Goal: Task Accomplishment & Management: Complete application form

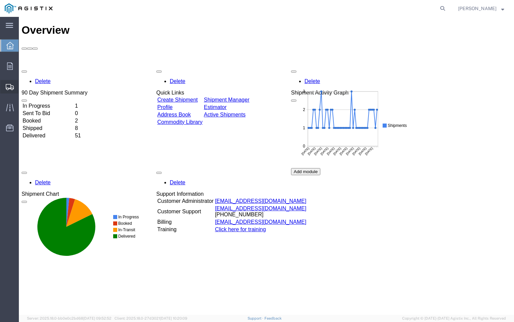
click at [9, 85] on icon at bounding box center [10, 87] width 8 height 6
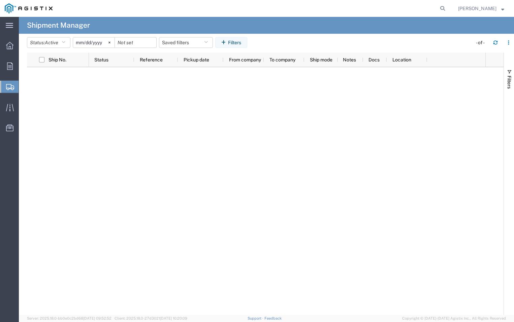
click at [0, 0] on span "Create Shipment" at bounding box center [0, 0] width 0 height 0
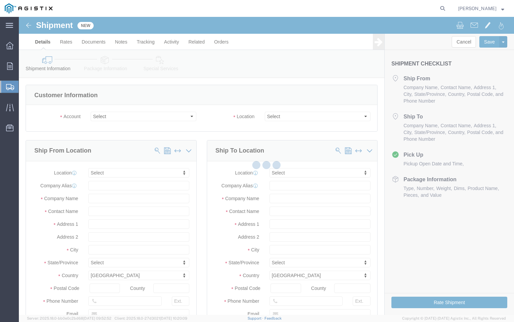
select select
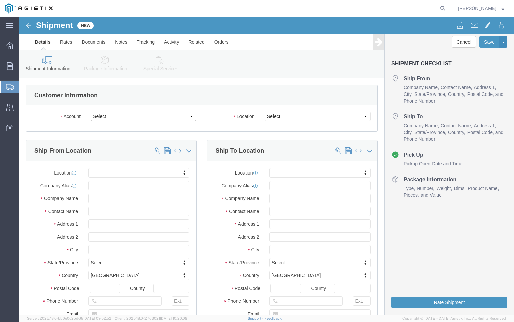
drag, startPoint x: 102, startPoint y: 117, endPoint x: 83, endPoint y: 100, distance: 25.3
click select "Select ABB Inc PG&E"
select select "9596"
click select "Select ABB Inc PG&E"
select select
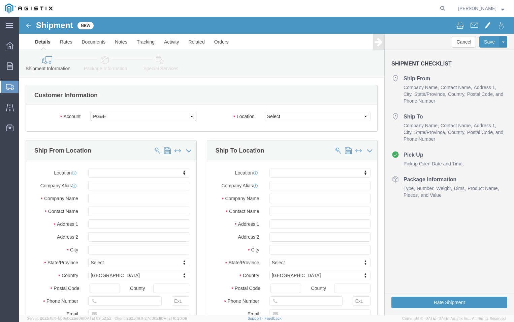
select select
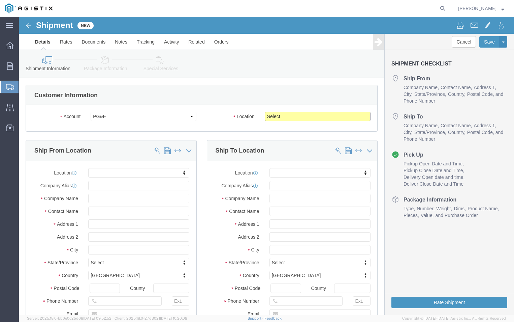
click select "Select All Others [GEOGRAPHIC_DATA] [GEOGRAPHIC_DATA] [GEOGRAPHIC_DATA] [GEOGRA…"
select select "19740"
click select "Select All Others [GEOGRAPHIC_DATA] [GEOGRAPHIC_DATA] [GEOGRAPHIC_DATA] [GEOGRA…"
click input "text"
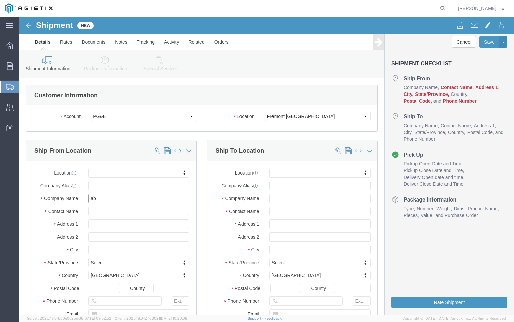
type input "a"
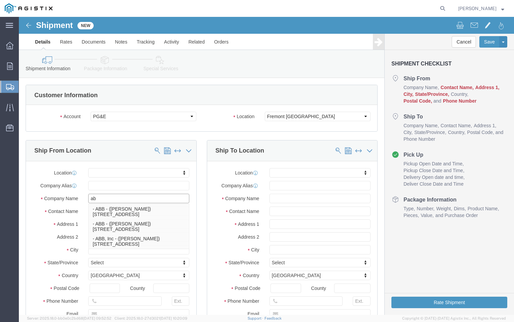
type input "abb"
click p "- ABB, Inc - ([PERSON_NAME]) [STREET_ADDRESS]"
select select "NC"
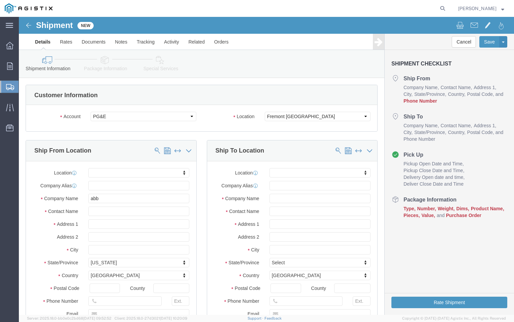
click div "Location My Profile Location (OBSOLETE) [PERSON_NAME] SC - GC TRAILER (OBSOLETE…"
click input "text"
type input "T"
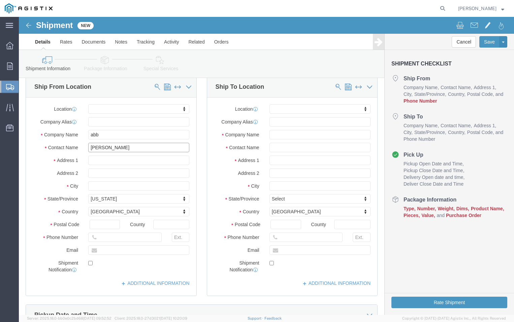
scroll to position [67, 0]
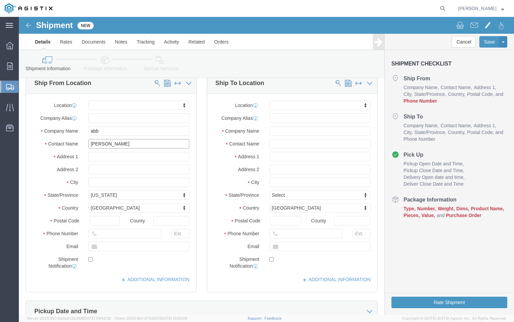
type input "[PERSON_NAME]"
click input "text"
type input "[PHONE_NUMBER]"
click input "text"
type input "[PERSON_NAME][EMAIL_ADDRESS][DOMAIN_NAME]"
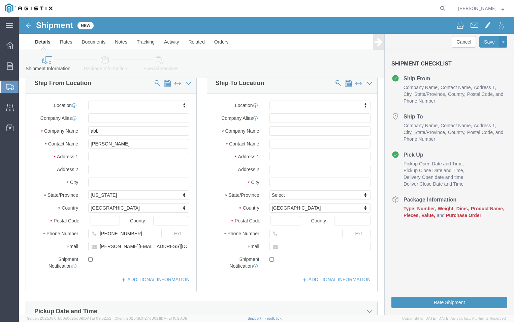
click label
click input "checkbox"
checkbox input "false"
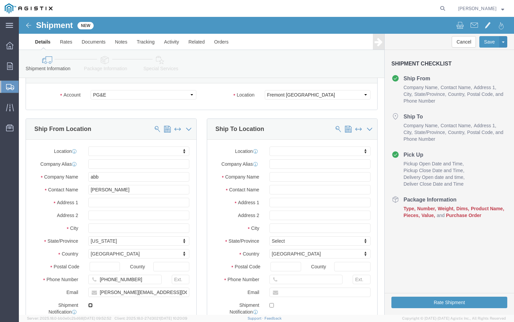
scroll to position [34, 0]
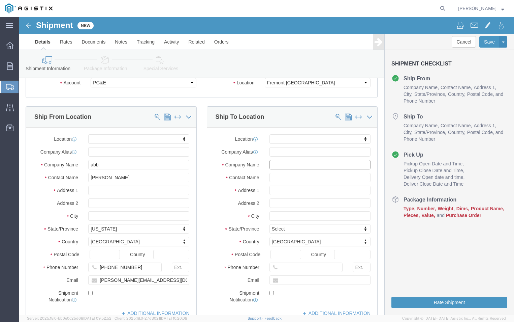
click input "text"
type input "p"
type input "PGE"
click input "text"
type input "FREMONT RECEIVING"
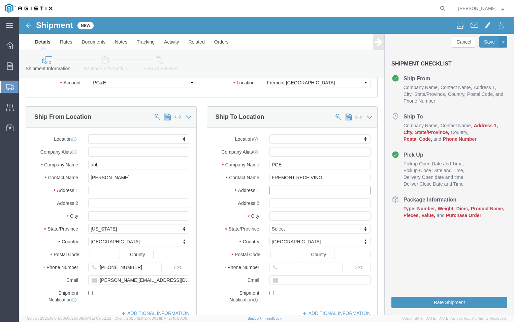
click input "text"
type input "[STREET_ADDRESS]"
click input "text"
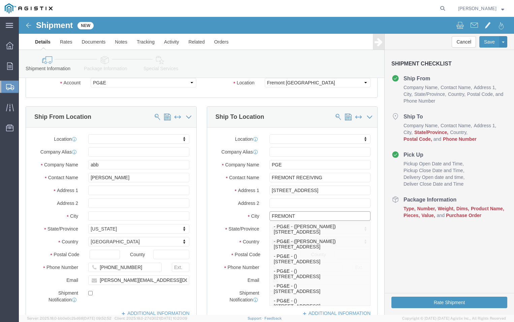
type input "FREMONT"
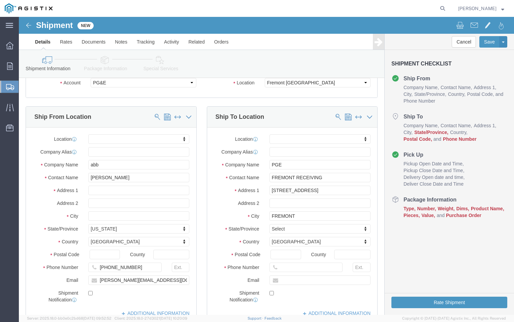
click label "City"
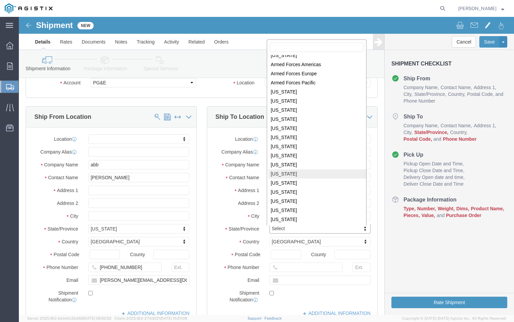
scroll to position [35, 0]
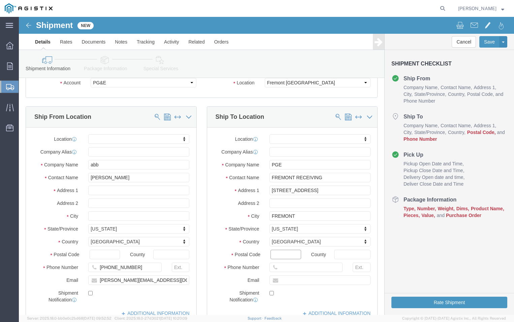
click input "Postal Code"
type input "94538"
click input "text"
type input "[PHONE_NUMBER]"
click div "Location My Profile Location (OBSOLETE) [PERSON_NAME] SC - GC TRAILER (OBSOLETE…"
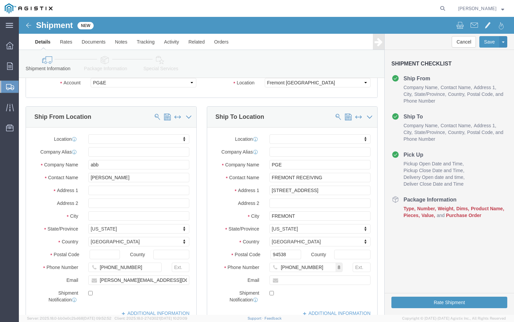
click div "Location My Profile Location (OBSOLETE) [PERSON_NAME] SC - GC TRAILER (OBSOLETE…"
click input "text"
type input "[PERSON_NAME][EMAIL_ADDRESS][DOMAIN_NAME]"
click div "Postal Code 94538"
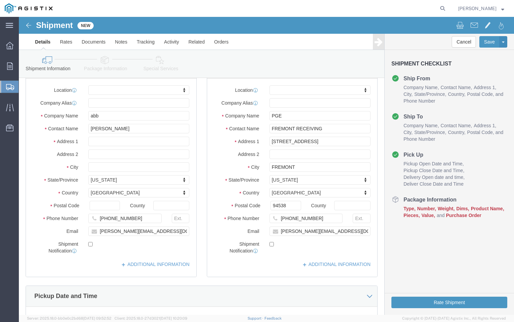
scroll to position [169, 0]
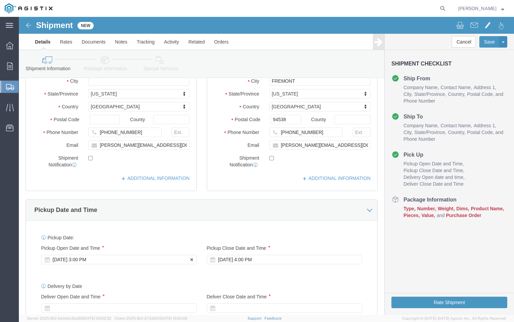
click div "[DATE] 3:00 PM"
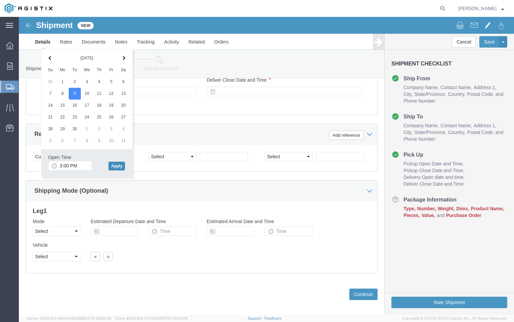
click button "Apply"
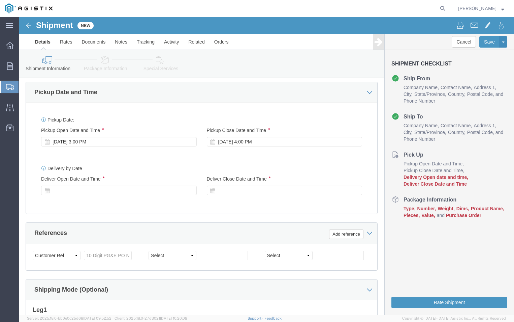
scroll to position [284, 0]
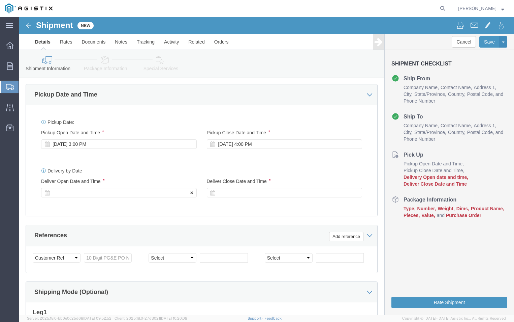
click icon
click div
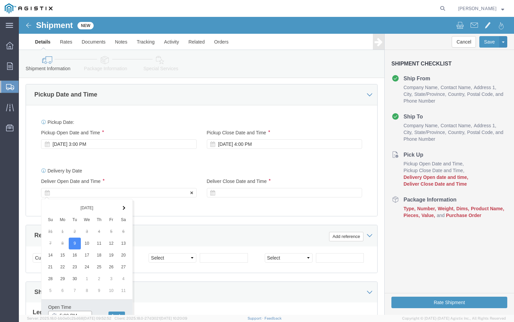
scroll to position [289, 0]
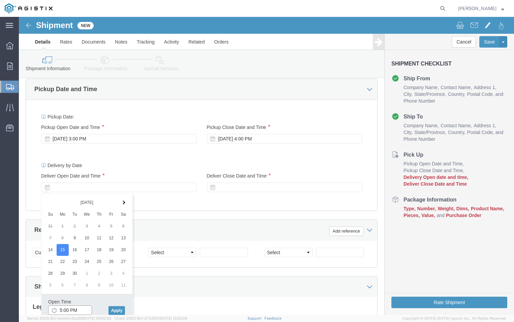
click input "5:00 PM"
drag, startPoint x: 59, startPoint y: 293, endPoint x: 32, endPoint y: 282, distance: 29.5
click input "9:00 PM"
type input "9:00 AM"
click button "Apply"
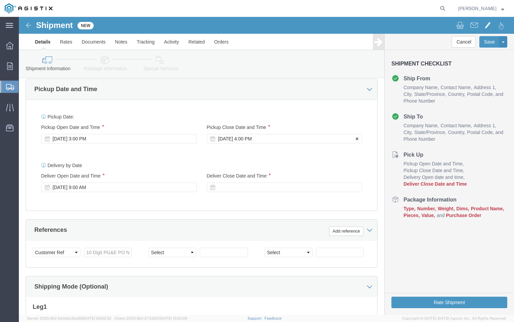
click div "[DATE] 4:00 PM"
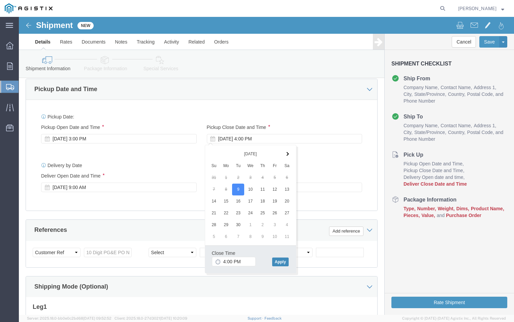
click button "Apply"
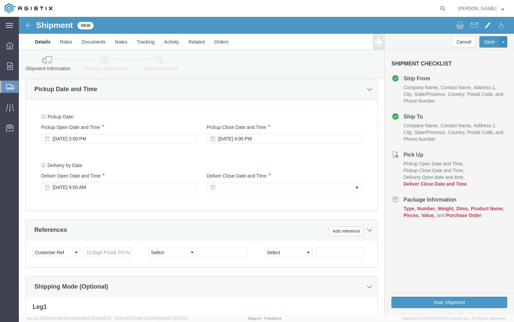
click div
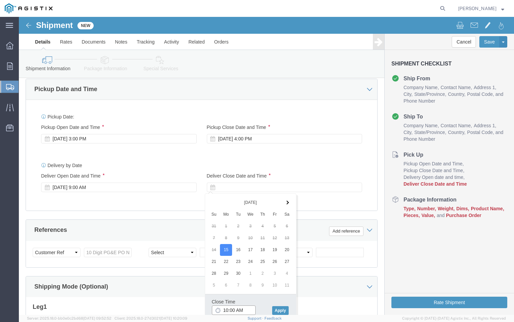
click input "10:00 AM"
click input "2:00 AM"
type input "2:00 PM"
click button "Apply"
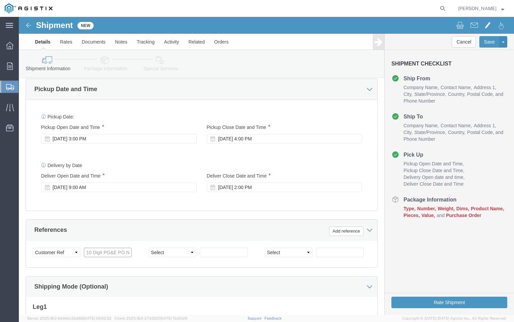
click input "text"
type input "3501408042"
click div "Select Account Type Activity ID Airline Appointment Number ASN Batch Request # …"
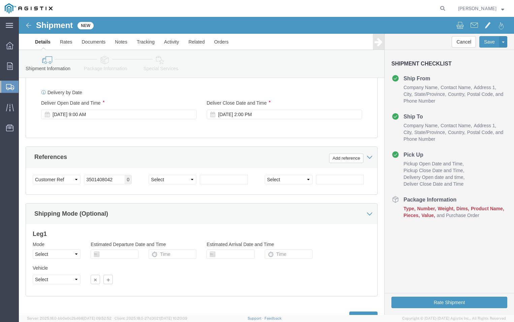
scroll to position [391, 0]
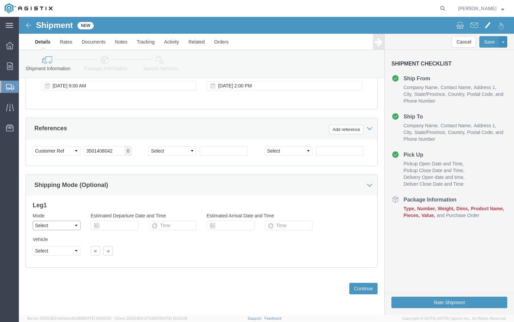
click select "Select Air Less than Truckload Multi-Leg Ocean Freight Rail Small Parcel Truckl…"
select select "LTL"
click select "Select Air Less than Truckload Multi-Leg Ocean Freight Rail Small Parcel Truckl…"
click div
click button "Continue"
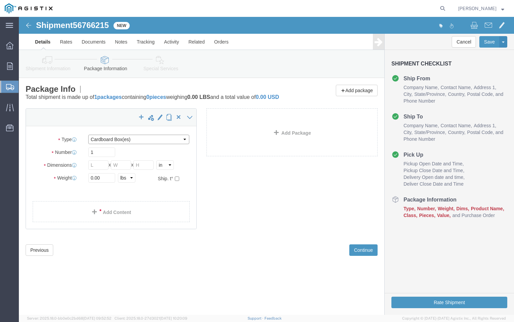
click select "Select Bulk Bundle(s) Cardboard Box(es) Carton(s) Crate(s) Drum(s) (Fiberboard)…"
select select "PSNS"
click select "Select Bulk Bundle(s) Cardboard Box(es) Carton(s) Crate(s) Drum(s) (Fiberboard)…"
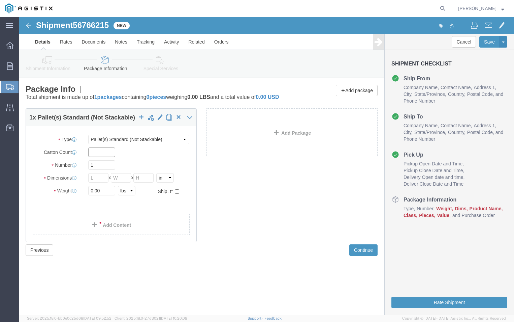
click input "text"
type input "48"
click input "1"
click input "text"
type input "42"
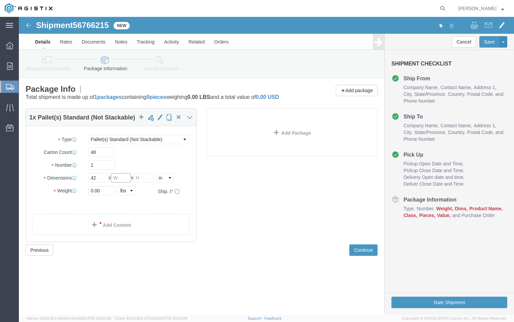
click input "text"
type input "42"
click input "text"
type input "38"
click input "0.00"
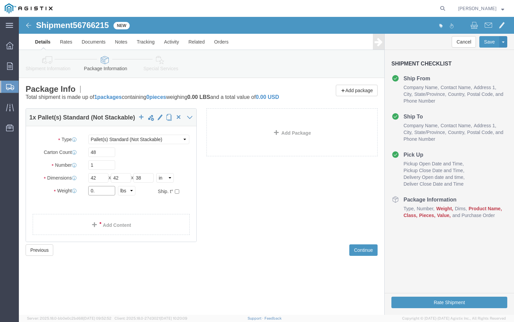
type input "0"
type input "606"
click ul
click link "Add Content"
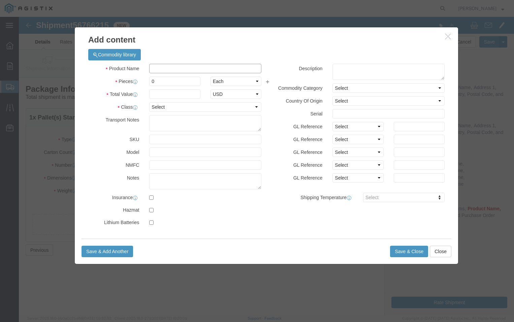
click input "text"
type input "PGEM250139"
click input "0"
type input "48"
click input "text"
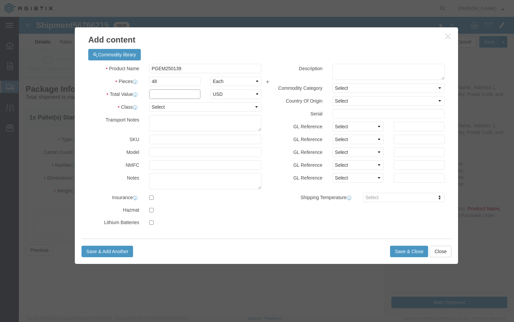
type input "500"
click textarea
type textarea "Please call before [PHONE_NUMBER] delivery"
click button "Save & Close"
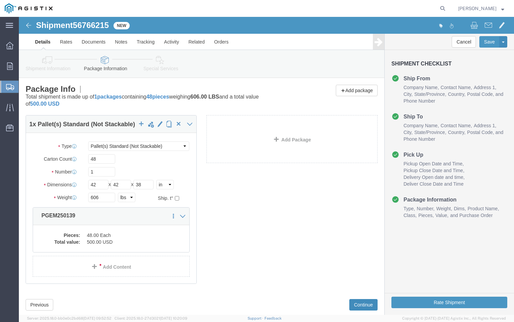
click button "Continue"
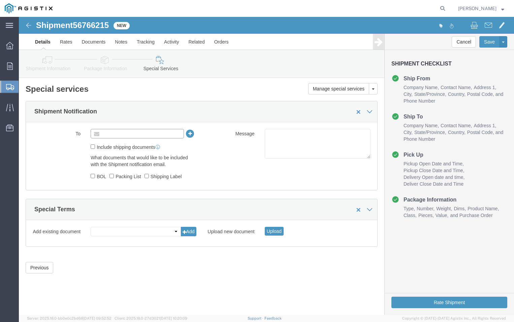
click input "text"
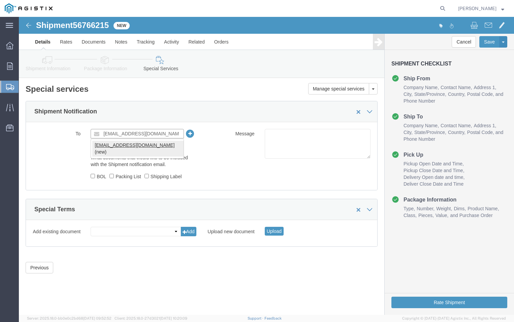
type input "[EMAIL_ADDRESS][DOMAIN_NAME]"
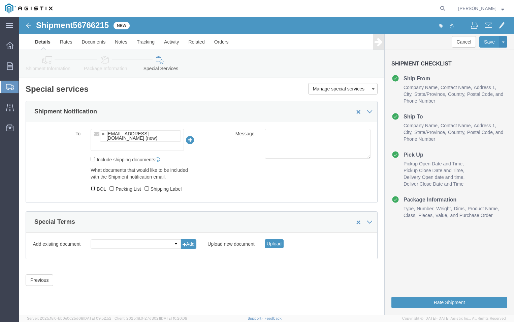
click input "BOL"
checkbox input "true"
click label "Packing List"
click input "Packing List"
checkbox input "true"
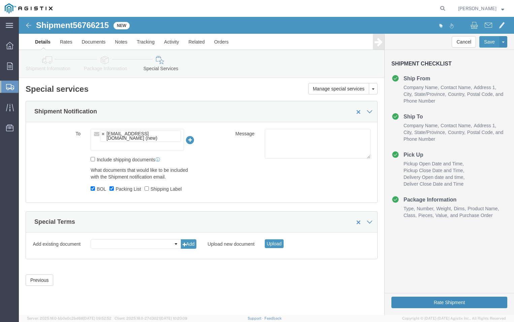
click button "Rate Shipment"
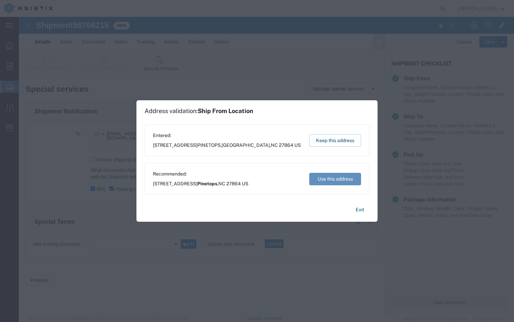
click at [340, 183] on button "Use this address" at bounding box center [335, 179] width 52 height 12
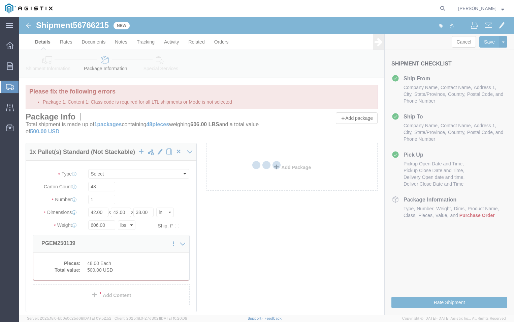
select select "PSNS"
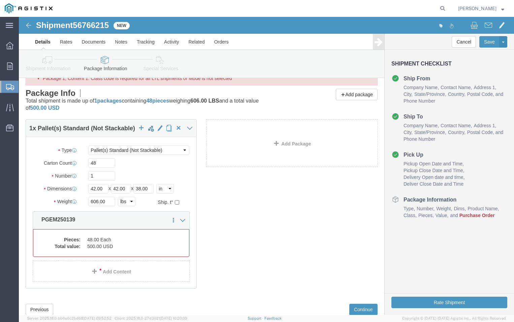
scroll to position [34, 0]
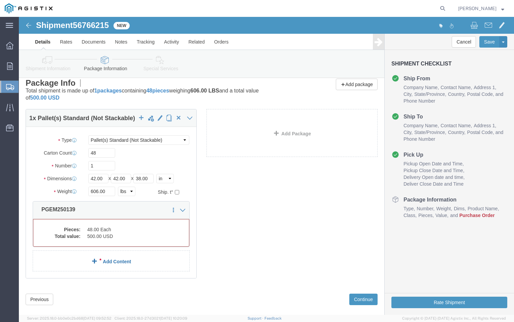
click link "Add Content"
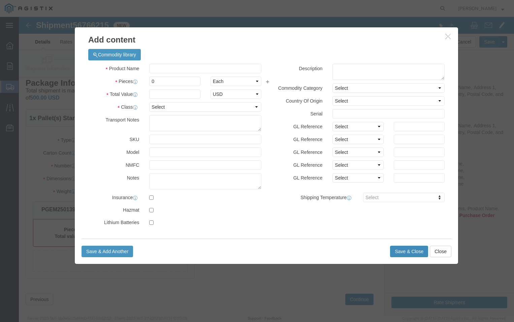
click button "Save & Close"
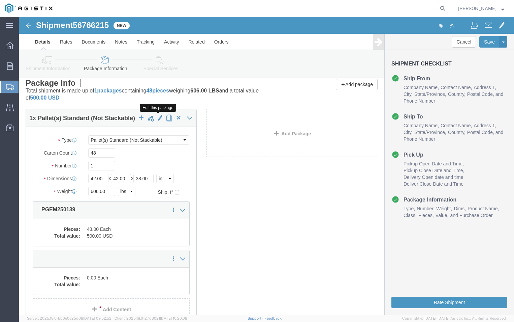
click span "button"
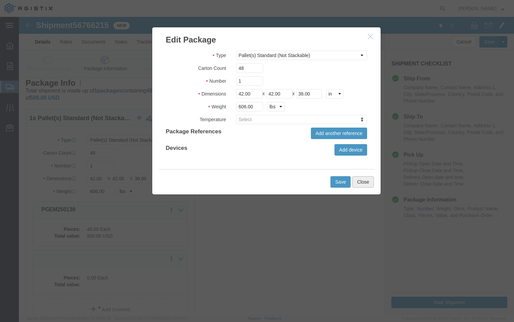
click button "Close"
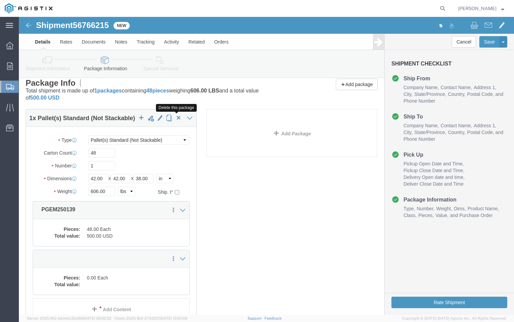
click span "button"
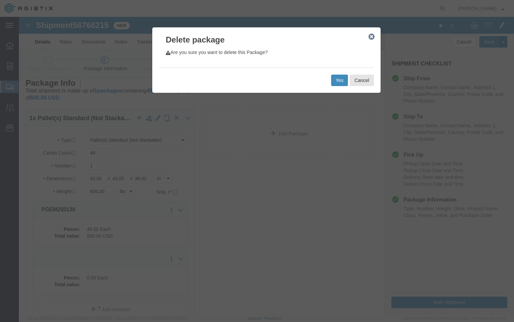
click button "Yes"
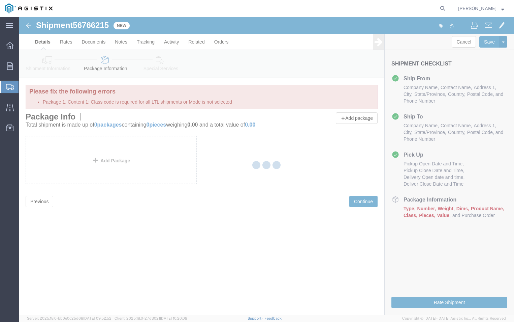
scroll to position [0, 0]
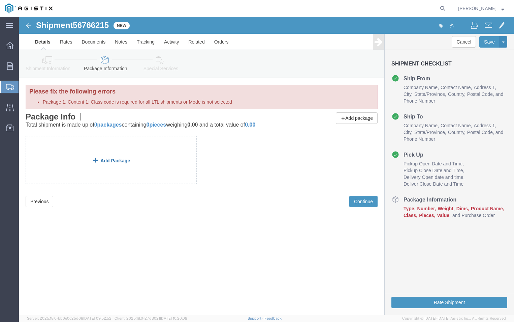
click link "Add Package"
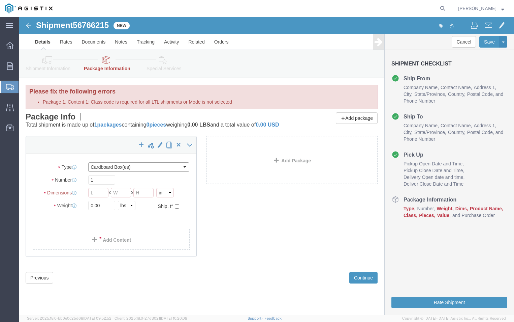
click select "Select Bulk Bundle(s) Cardboard Box(es) Carton(s) Crate(s) Drum(s) (Fiberboard)…"
select select "PSNS"
click select "Select Bulk Bundle(s) Cardboard Box(es) Carton(s) Crate(s) Drum(s) (Fiberboard)…"
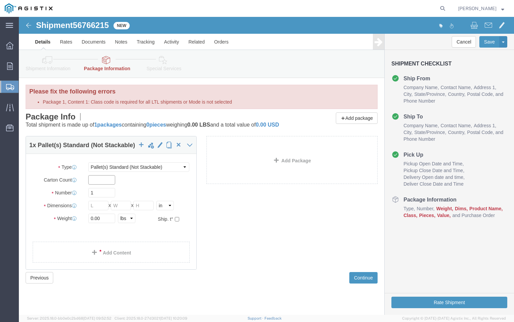
click input "text"
type input "48"
click input "1"
click input "text"
type input "42"
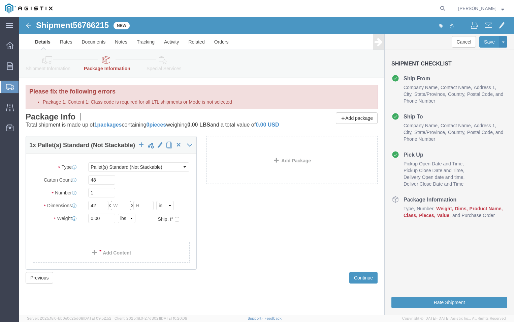
click input "text"
type input "42"
click input "text"
type input "38"
drag, startPoint x: 281, startPoint y: 213, endPoint x: 92, endPoint y: 204, distance: 189.3
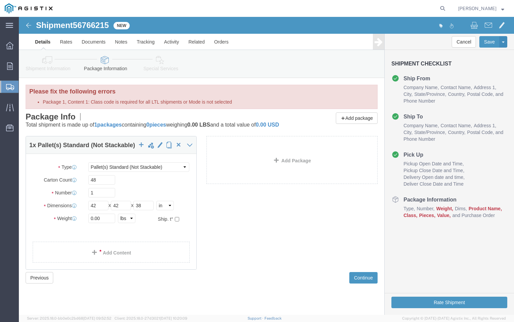
click div "1 x Pallet(s) Standard (Not Stackable) Package Type Select Bulk Bundle(s) Cardb…"
click input "0.00"
type input "0"
type input "="
type input "606"
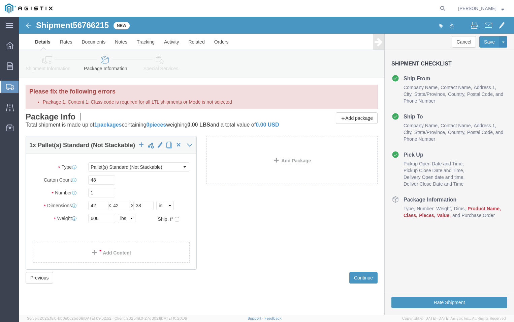
click div "1 x Pallet(s) Standard (Not Stackable) Package Type Select Bulk Bundle(s) Cardb…"
click link "Add Content"
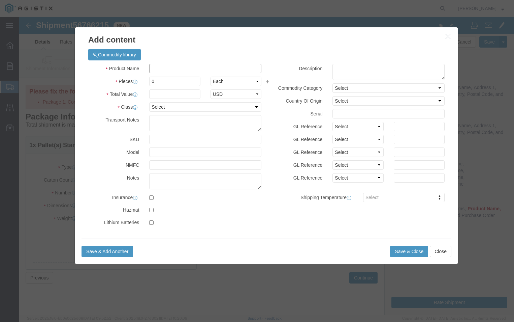
click input "text"
type input "pgem250139"
click input "0"
type input "48"
click input "text"
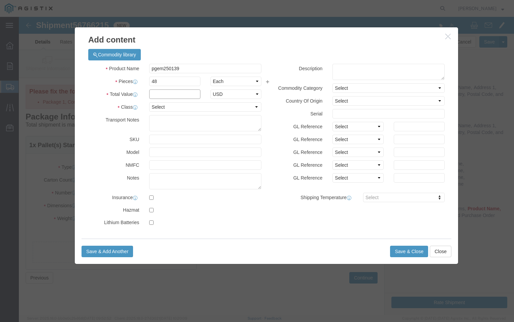
type input "500"
click select "Select 50 55 60 65 70 85 92.5 100 125 175 250 300 400"
select select "70"
click select "Select 50 55 60 65 70 85 92.5 100 125 175 250 300 400"
click textarea
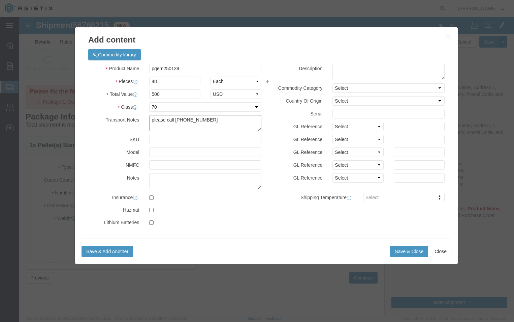
type textarea "please call [PHONE_NUMBER]"
click div "Commodity library Product Name pgem250139 Pieces 48 Select Bag Barrels 100Board…"
click button "Save & Close"
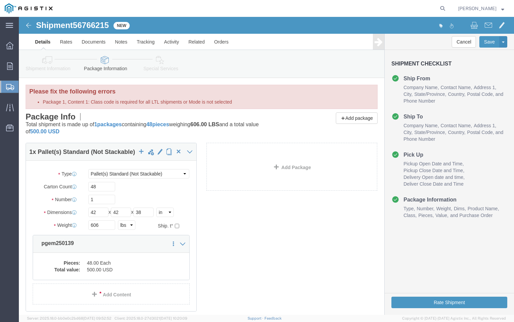
click link "Details"
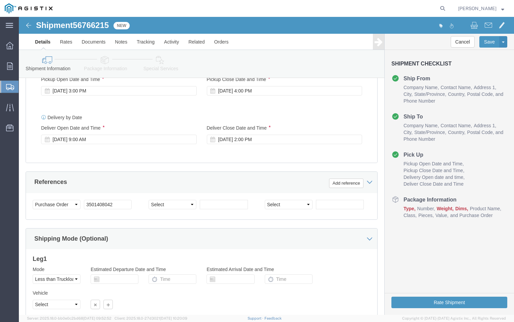
scroll to position [391, 0]
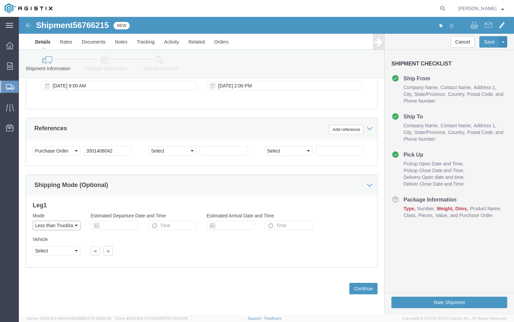
click select "Select Air Less than Truckload Multi-Leg Ocean Freight Rail Small Parcel Truckl…"
click div "Vehicle Select Straight Truck Size Select 20 Feet 35 Feet 48 Feet 53 Feet Conta…"
click button "Continue"
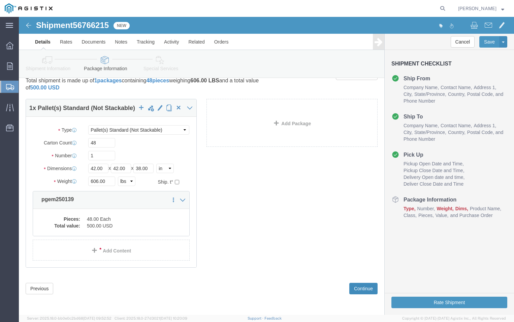
scroll to position [0, 0]
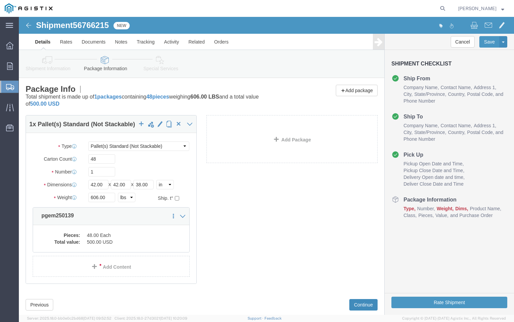
click button "Continue"
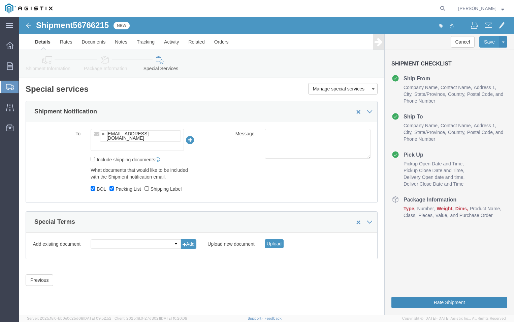
click button "Rate Shipment"
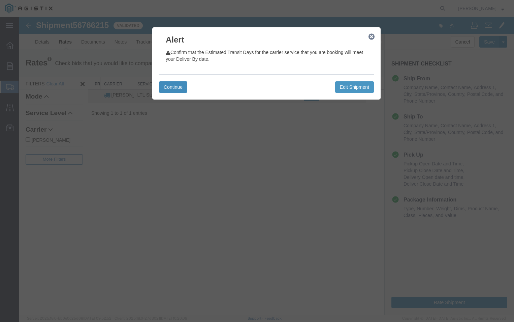
click at [166, 90] on button "Continue" at bounding box center [173, 86] width 28 height 11
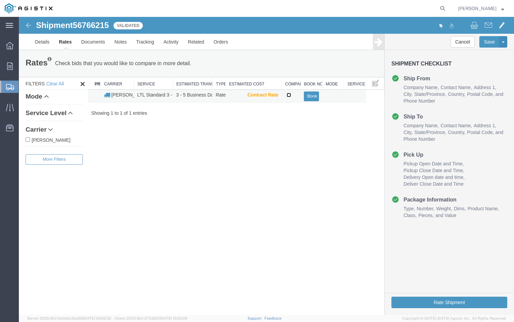
click at [289, 95] on input "checkbox" at bounding box center [289, 95] width 4 height 4
checkbox input "true"
click at [310, 95] on button "Book" at bounding box center [311, 96] width 15 height 10
